Goal: Find specific page/section: Locate a particular part of the current website

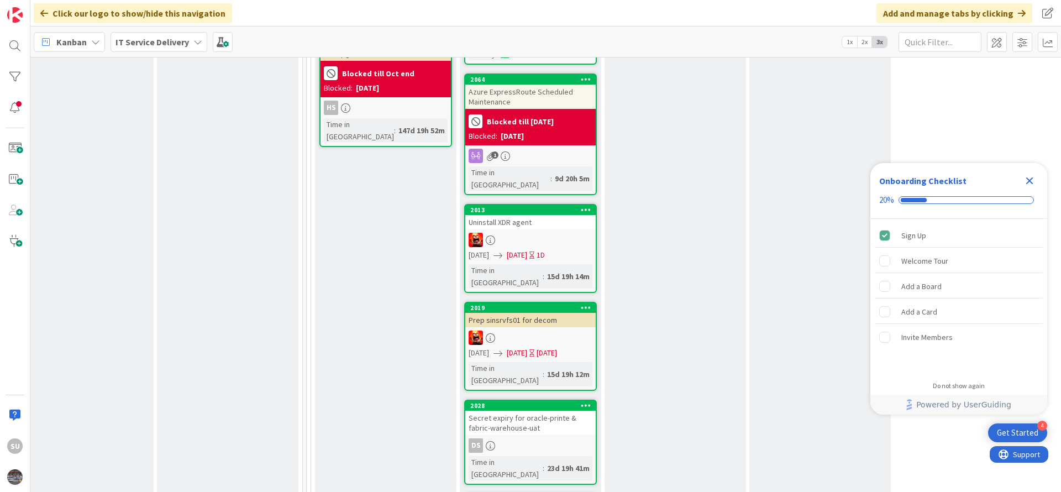
click at [531, 331] on div at bounding box center [531, 338] width 130 height 14
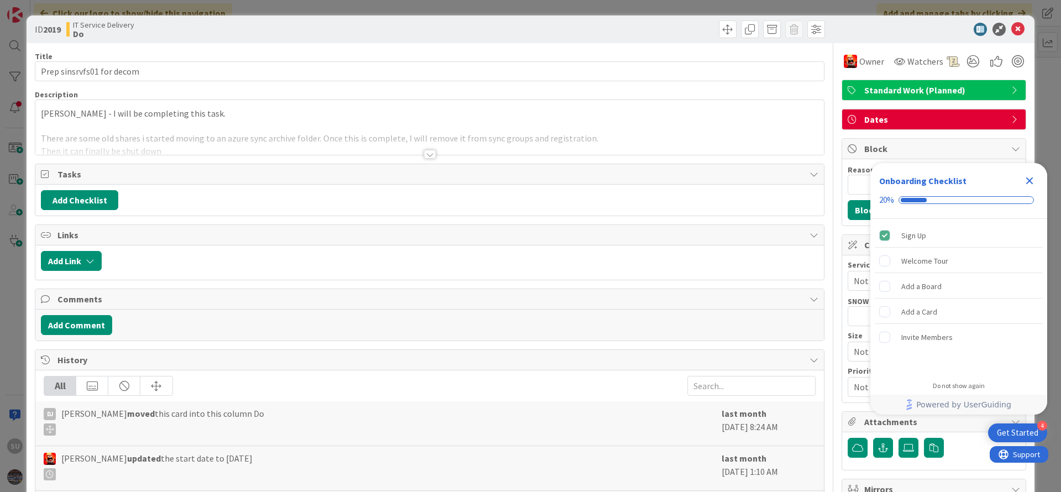
click at [416, 154] on div at bounding box center [429, 141] width 789 height 28
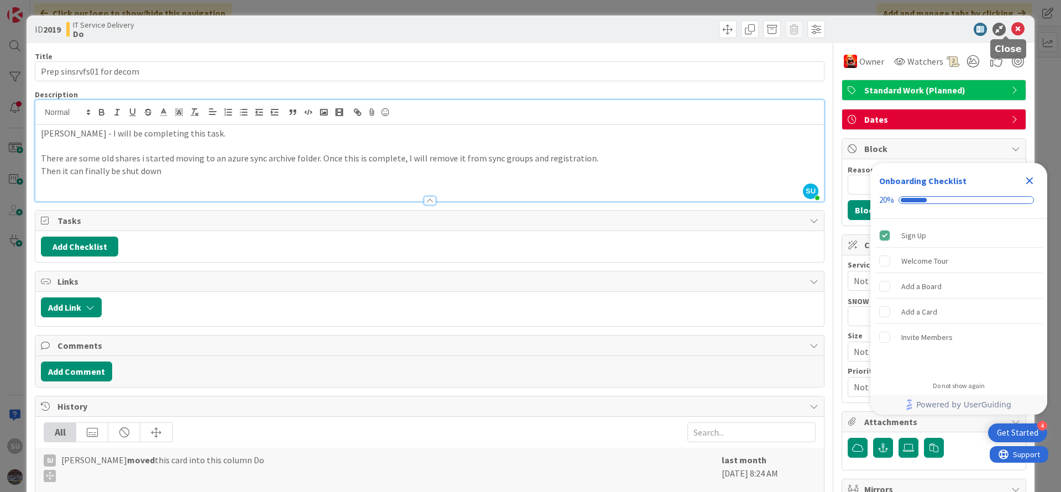
click at [1012, 33] on icon at bounding box center [1018, 29] width 13 height 13
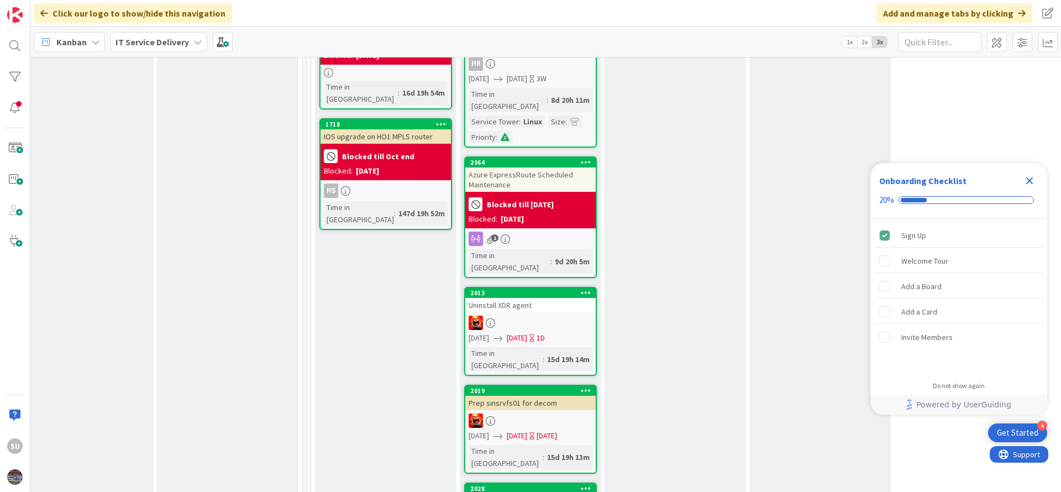
click at [557, 316] on div at bounding box center [531, 323] width 130 height 14
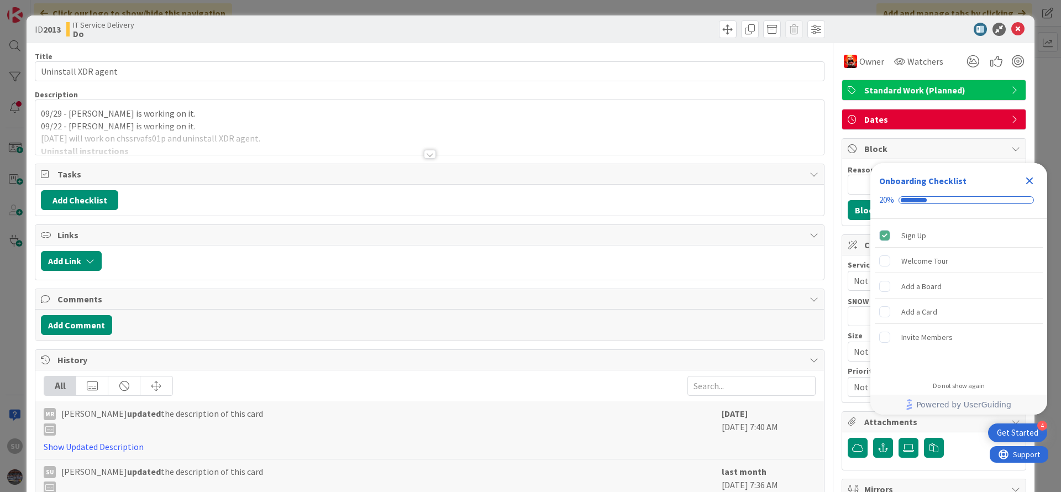
click at [424, 153] on div at bounding box center [430, 154] width 12 height 9
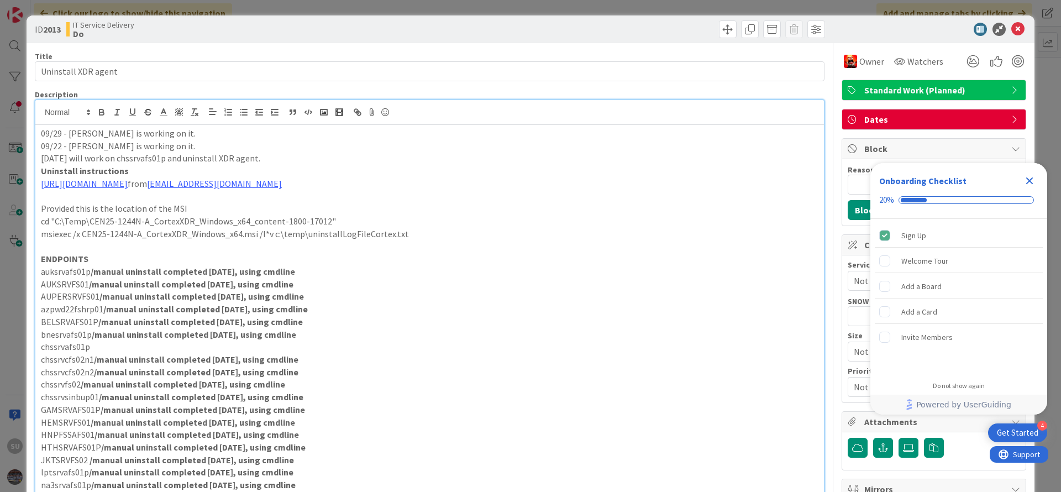
click at [552, 442] on p "HTHSRVAFS01P /manual uninstall completed [DATE], using cmdline" at bounding box center [430, 447] width 778 height 13
click at [1012, 32] on icon at bounding box center [1018, 29] width 13 height 13
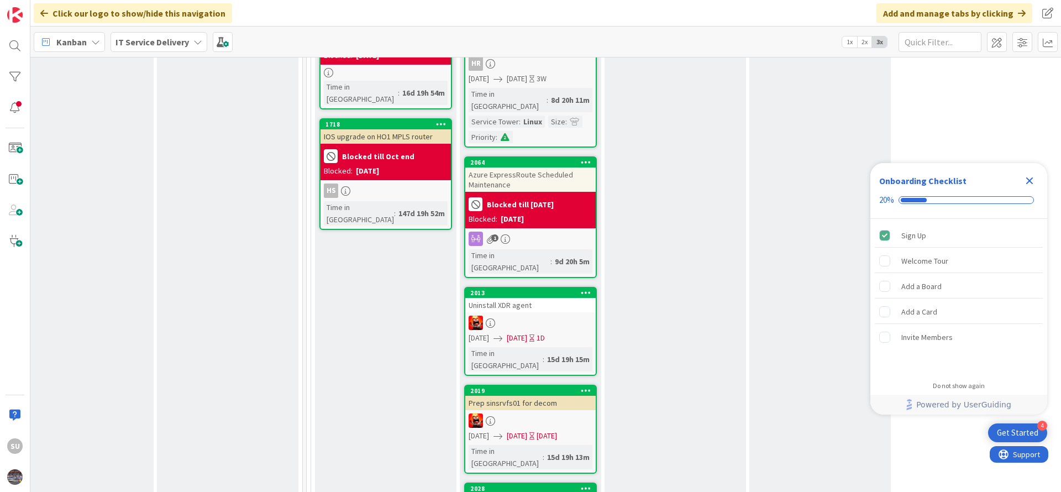
click at [543, 414] on div at bounding box center [531, 421] width 130 height 14
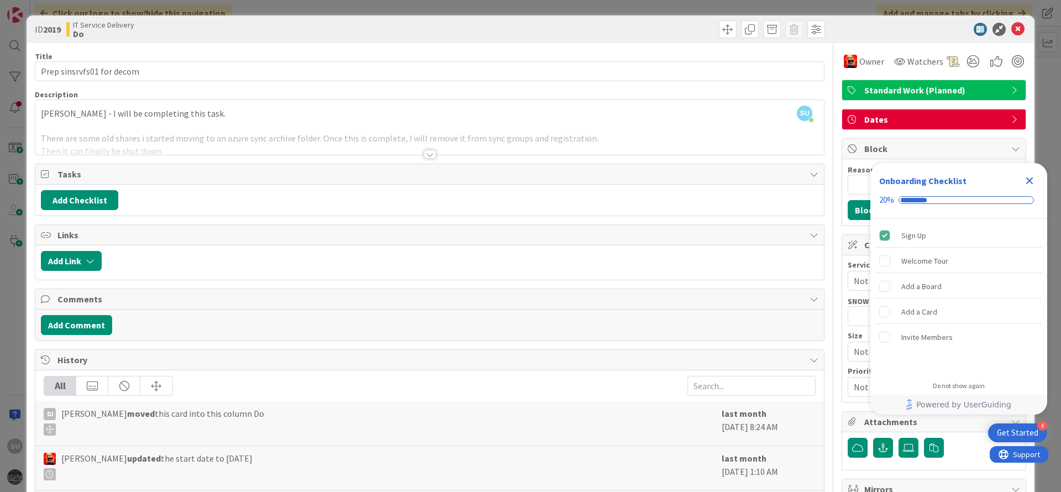
click at [428, 153] on div at bounding box center [430, 154] width 12 height 9
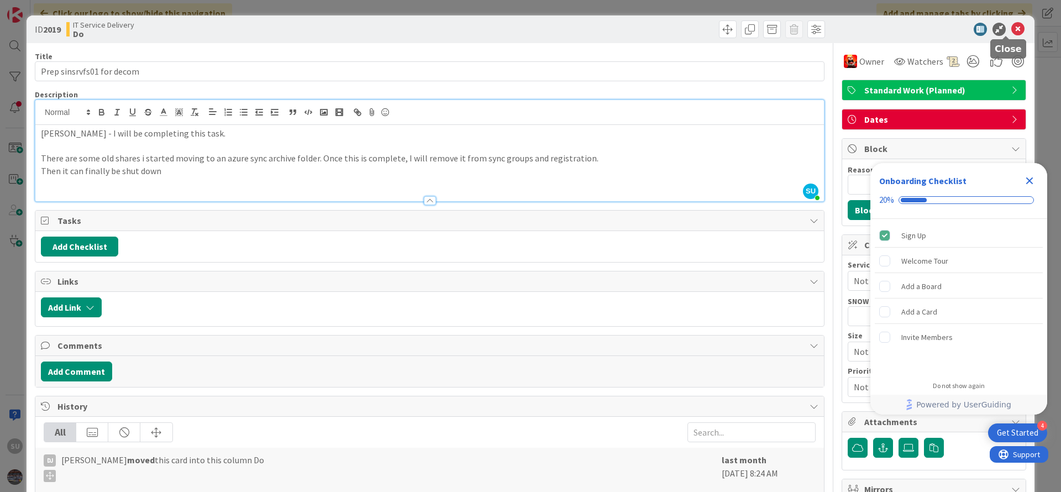
click at [1012, 30] on icon at bounding box center [1018, 29] width 13 height 13
